Goal: Information Seeking & Learning: Find specific fact

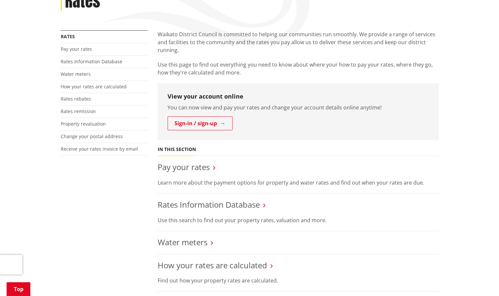
scroll to position [154, 0]
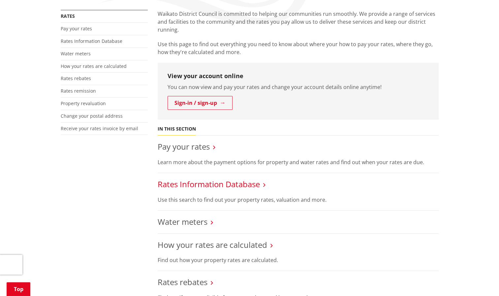
click at [245, 179] on link "Rates Information Database" at bounding box center [209, 184] width 102 height 11
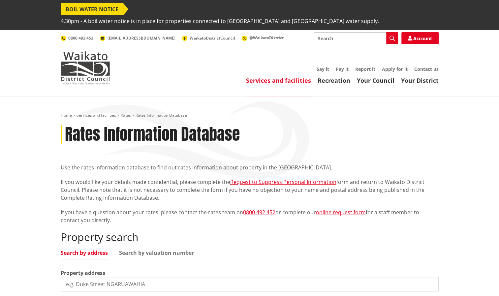
click at [118, 277] on input "search" at bounding box center [250, 284] width 378 height 15
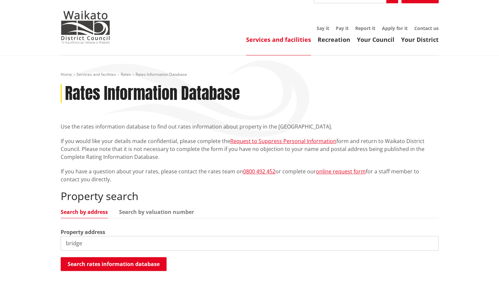
scroll to position [98, 0]
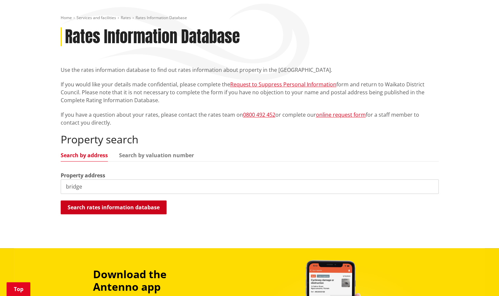
type input "bridge"
click at [155, 200] on button "Search rates information database" at bounding box center [114, 207] width 106 height 14
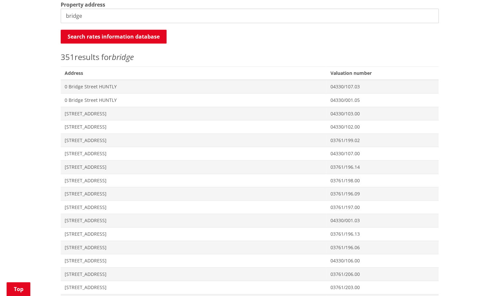
scroll to position [273, 0]
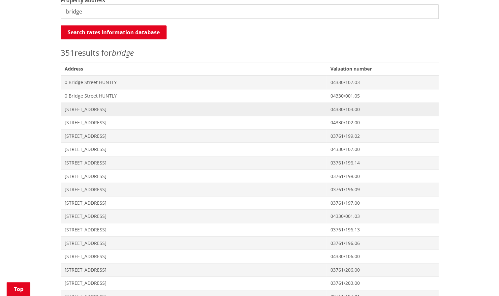
click at [101, 106] on span "[STREET_ADDRESS]" at bounding box center [194, 109] width 258 height 7
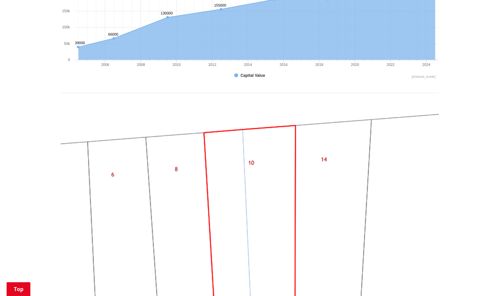
scroll to position [154, 0]
